Goal: Information Seeking & Learning: Understand process/instructions

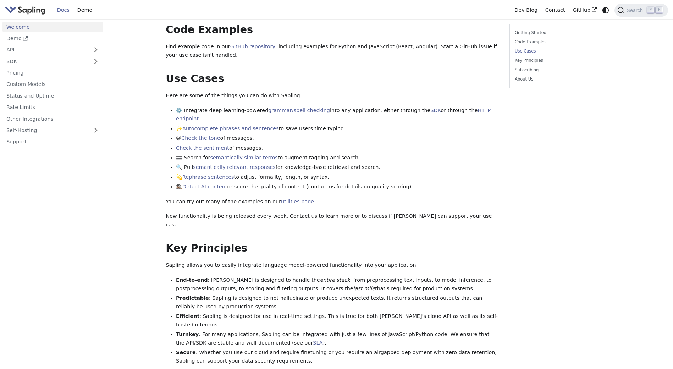
scroll to position [256, 0]
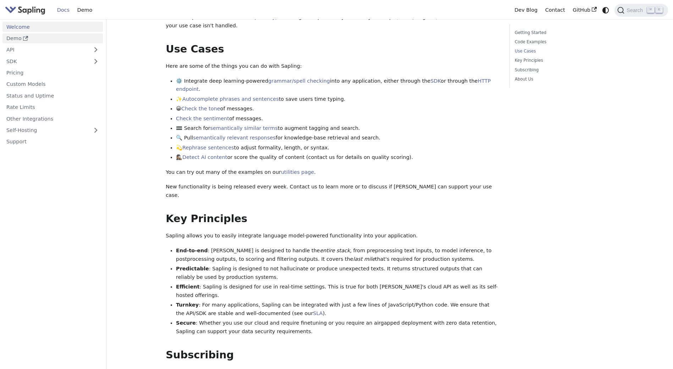
click at [45, 39] on link "Demo" at bounding box center [52, 38] width 100 height 10
click at [156, 147] on div "Welcome On this page Welcome API Overview SDK Overview Welcome to the documenta…" at bounding box center [390, 151] width 468 height 775
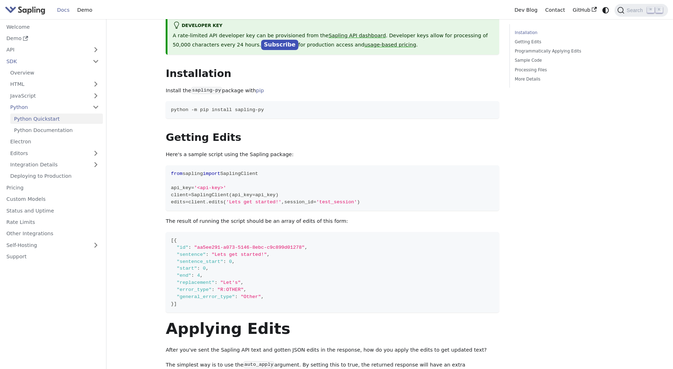
scroll to position [49, 0]
